Goal: Task Accomplishment & Management: Manage account settings

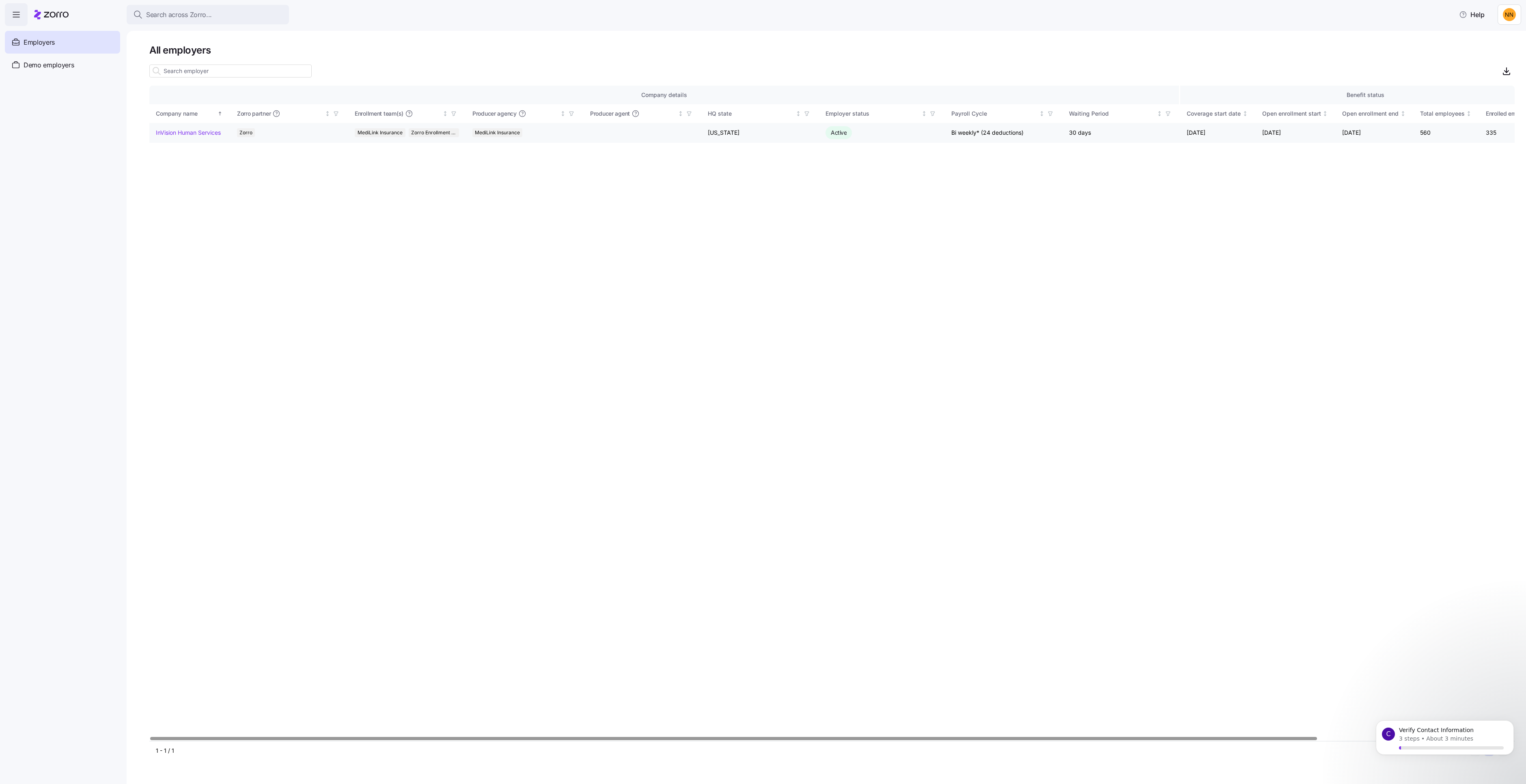
click at [199, 143] on td "InVision Human Services" at bounding box center [190, 133] width 82 height 20
click at [201, 137] on link "InVision Human Services" at bounding box center [188, 132] width 65 height 8
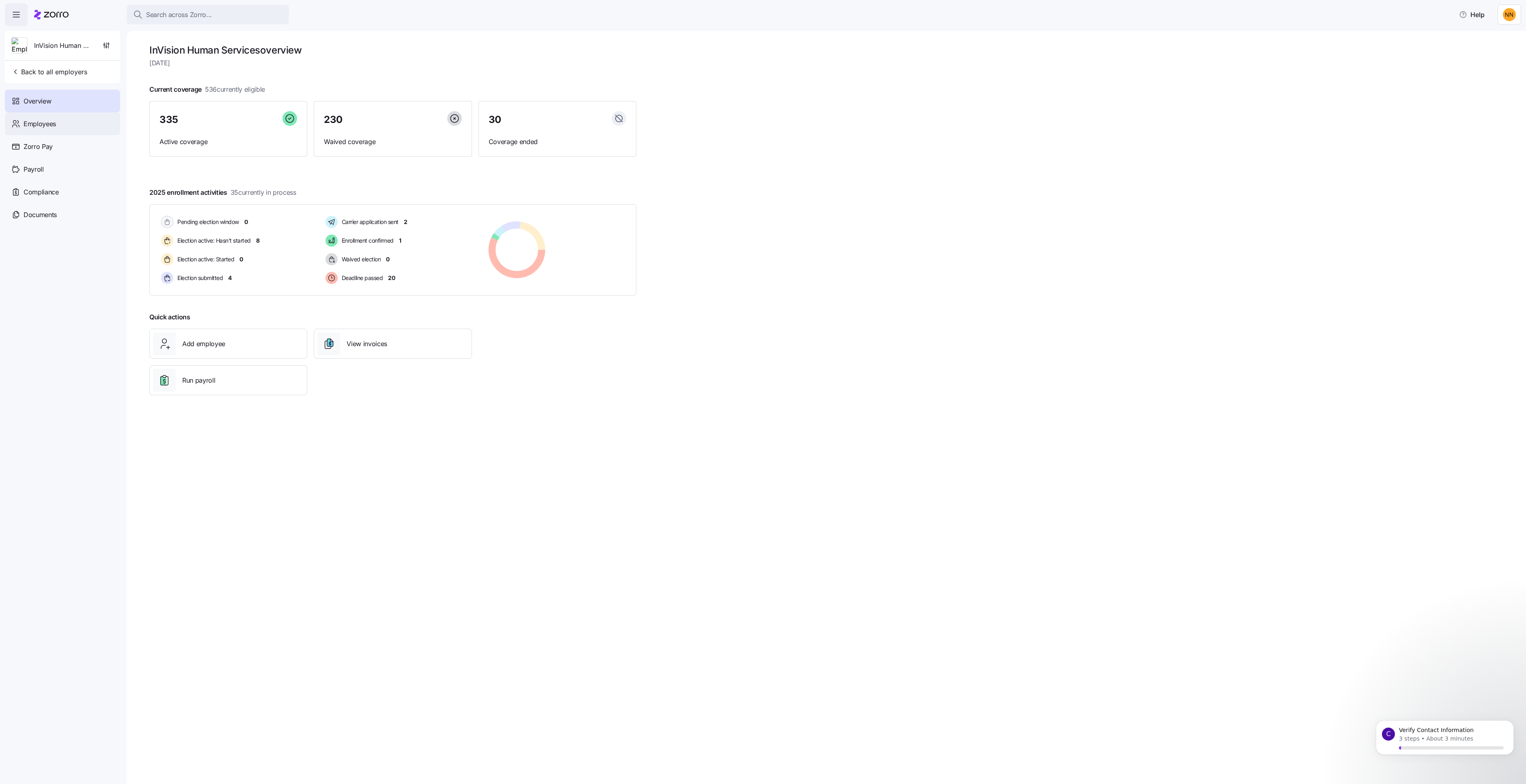
click at [43, 129] on span "Employees" at bounding box center [40, 123] width 33 height 10
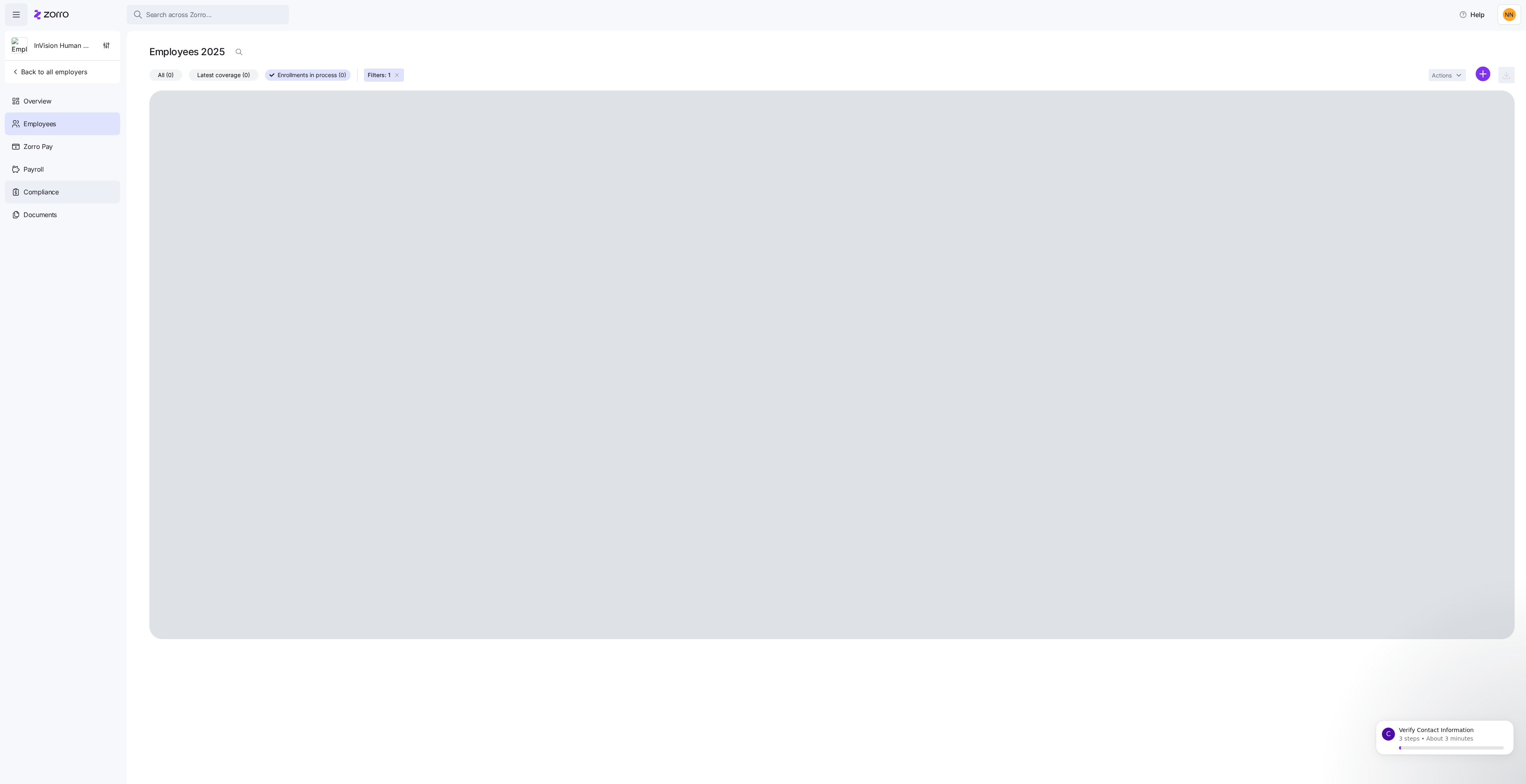
click at [59, 197] on span "Compliance" at bounding box center [41, 192] width 35 height 10
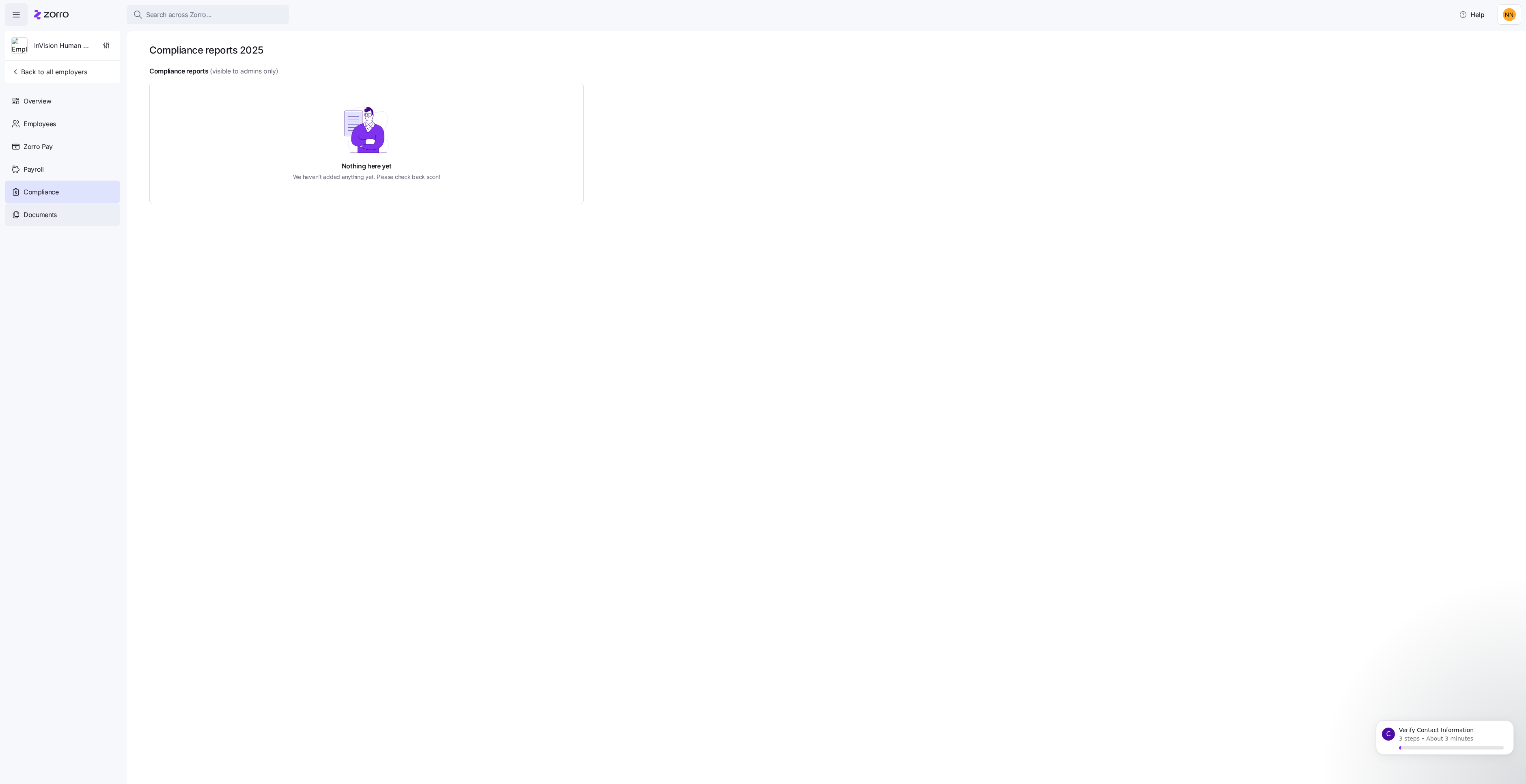
click at [52, 220] on span "Documents" at bounding box center [40, 215] width 34 height 10
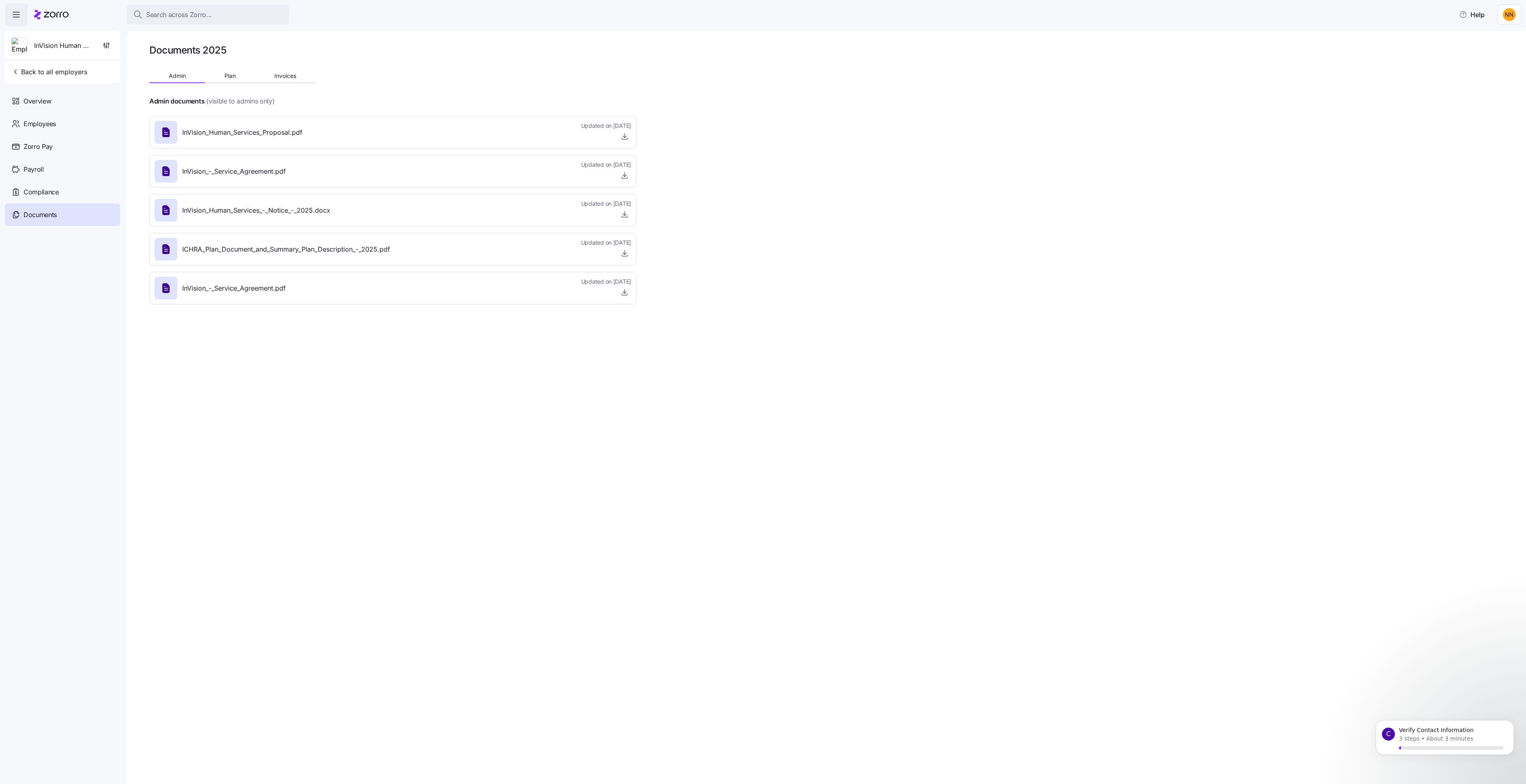
click at [285, 177] on span "InVision_-_Service_Agreement.pdf" at bounding box center [234, 171] width 103 height 10
click at [49, 50] on div "InVision Human Services" at bounding box center [62, 45] width 109 height 29
click at [110, 50] on icon "button" at bounding box center [106, 45] width 8 height 8
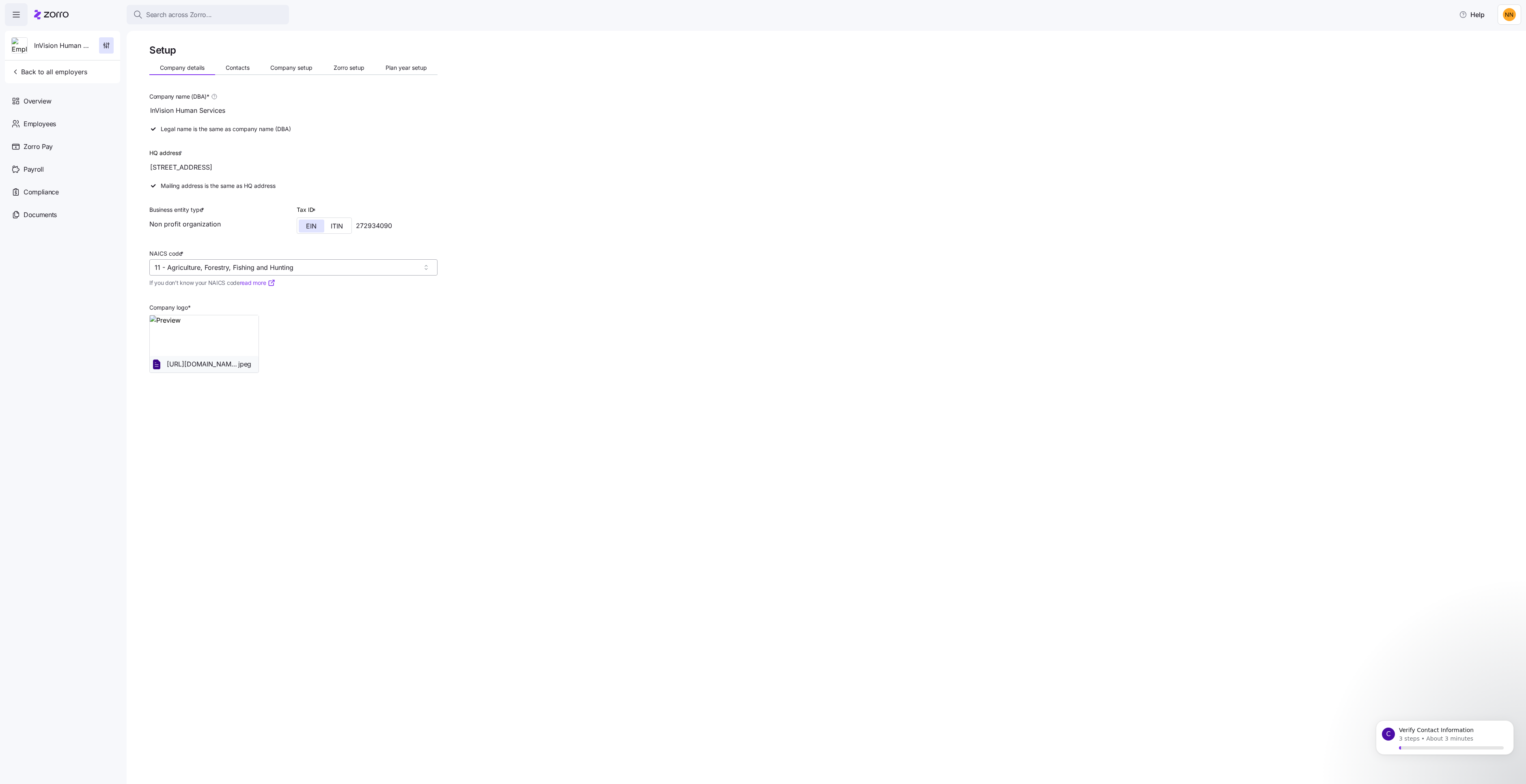
click at [320, 275] on input "11 - Agriculture, Forestry, Fishing and Hunting" at bounding box center [293, 267] width 288 height 16
click at [574, 264] on div "Setup Company details Contacts Company setup Zorro setup Plan year setup Compan…" at bounding box center [831, 227] width 1365 height 368
click at [56, 135] on div "Employees" at bounding box center [62, 123] width 115 height 23
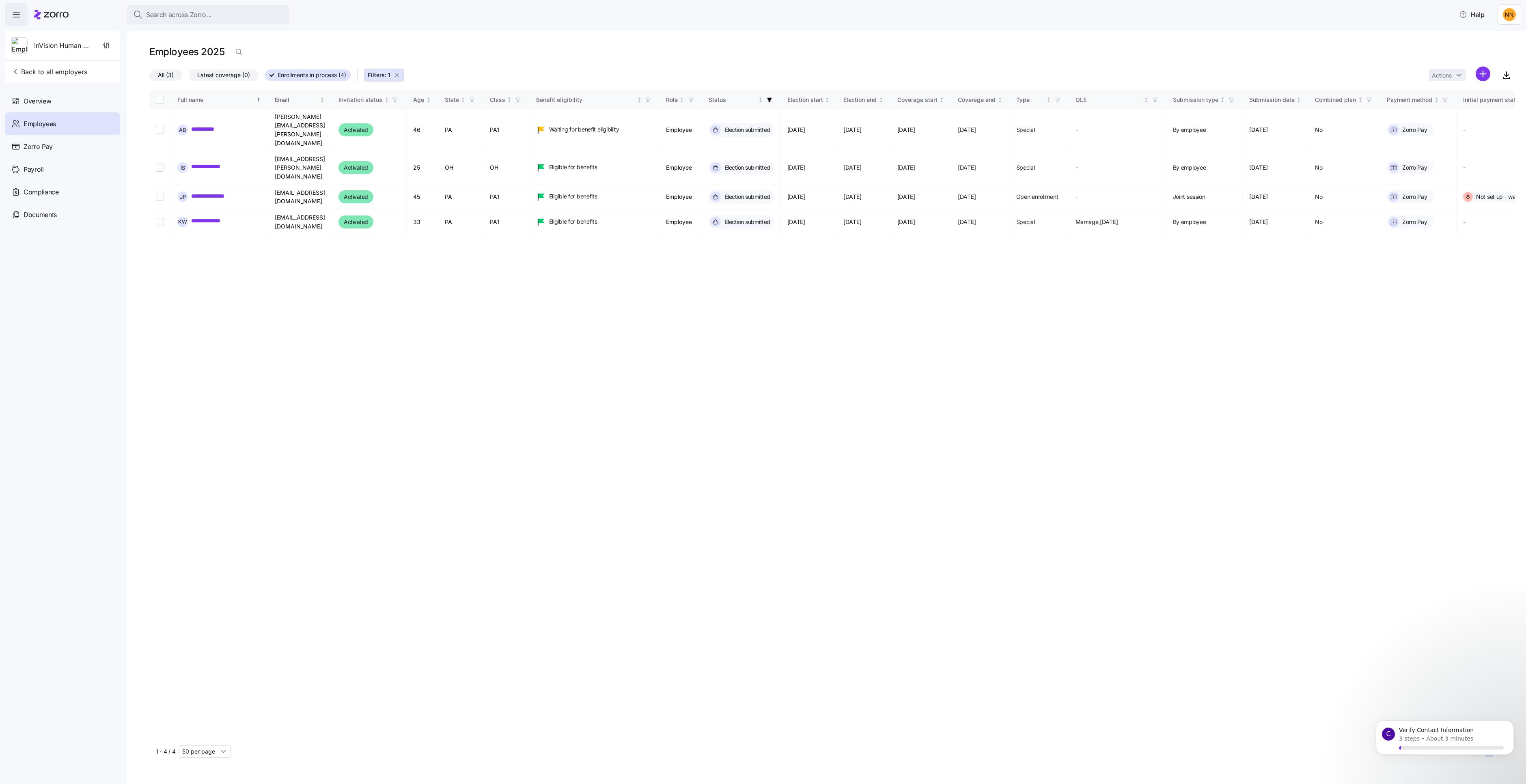
click at [174, 81] on span "All (3)" at bounding box center [165, 75] width 15 height 11
click at [149, 77] on input "All (3)" at bounding box center [149, 77] width 0 height 0
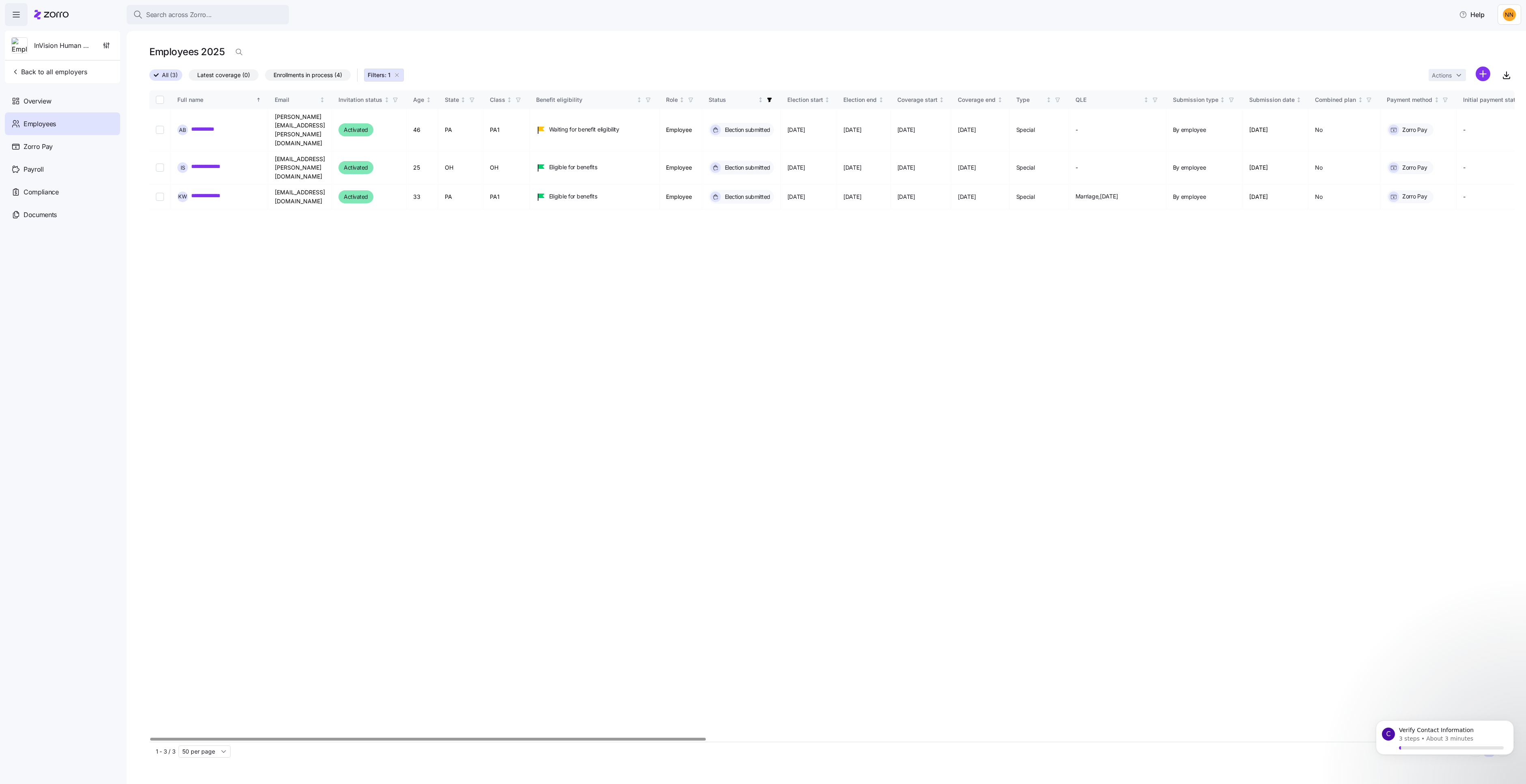
click at [56, 129] on span "Employees" at bounding box center [40, 123] width 33 height 10
click at [51, 106] on span "Overview" at bounding box center [37, 100] width 27 height 10
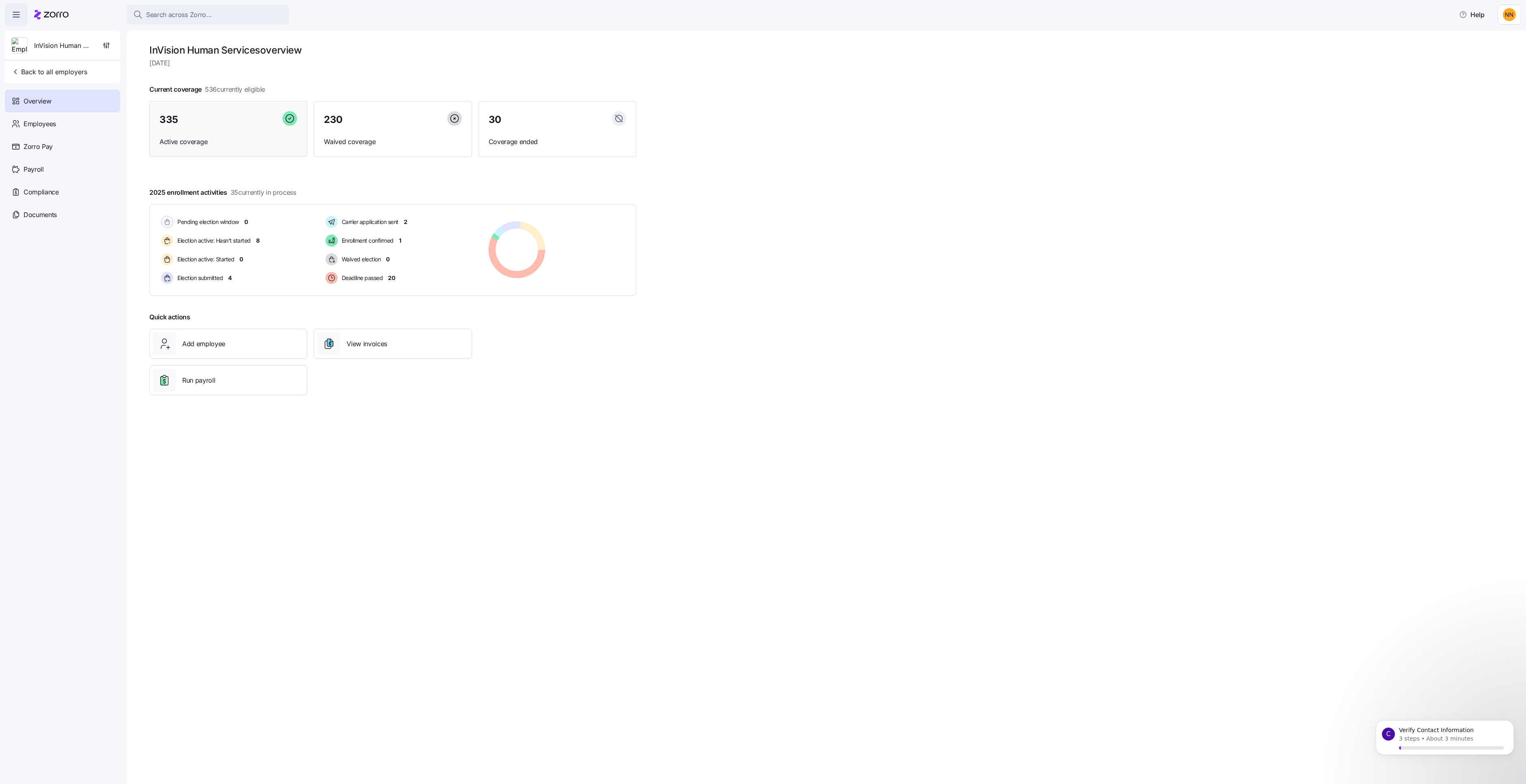
click at [229, 157] on div "335 Active coverage" at bounding box center [228, 129] width 158 height 56
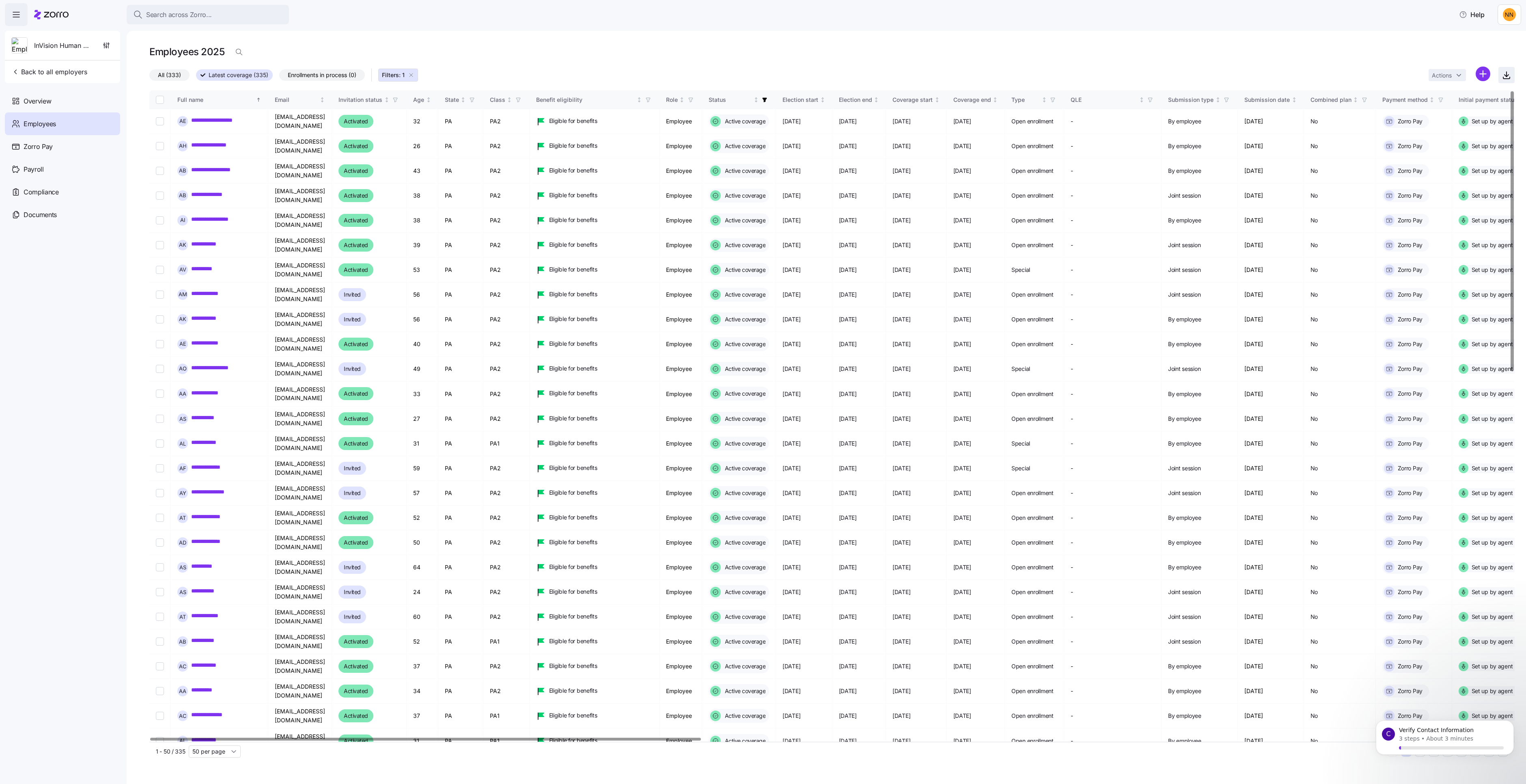
click at [1502, 80] on icon "button" at bounding box center [1506, 75] width 10 height 10
